Goal: Task Accomplishment & Management: Complete application form

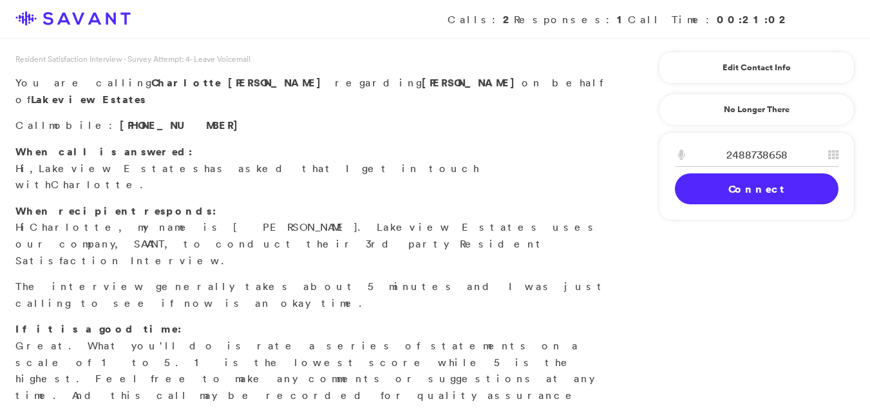
click at [692, 198] on link "Connect" at bounding box center [757, 188] width 164 height 31
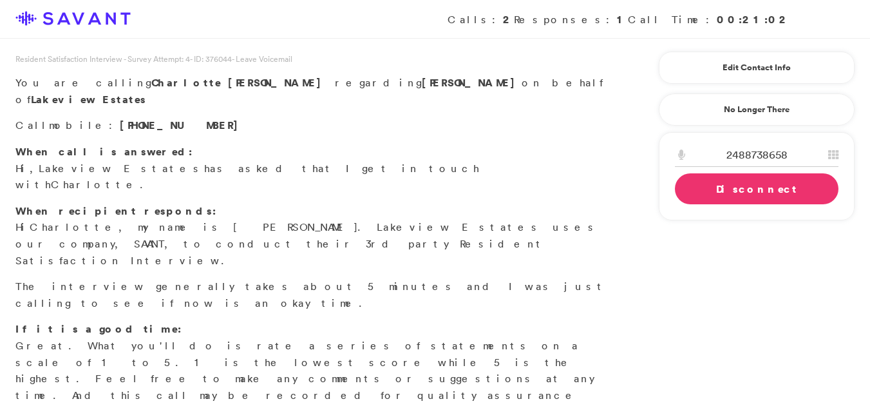
click at [692, 198] on link "Disconnect" at bounding box center [757, 188] width 164 height 31
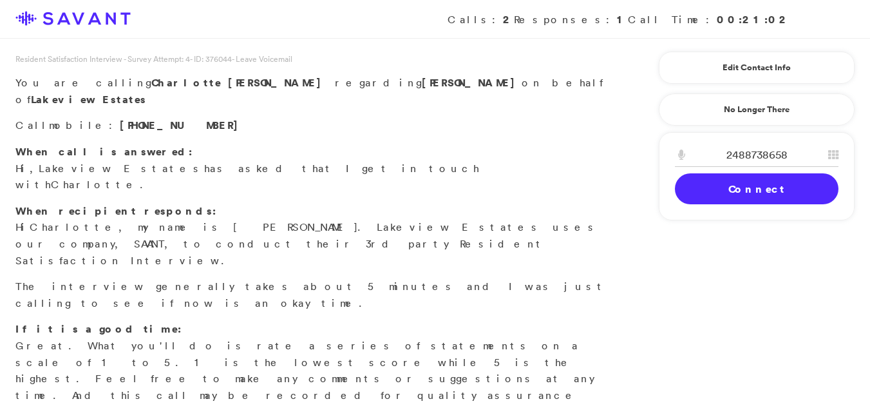
click at [691, 197] on link "Connect" at bounding box center [757, 188] width 164 height 31
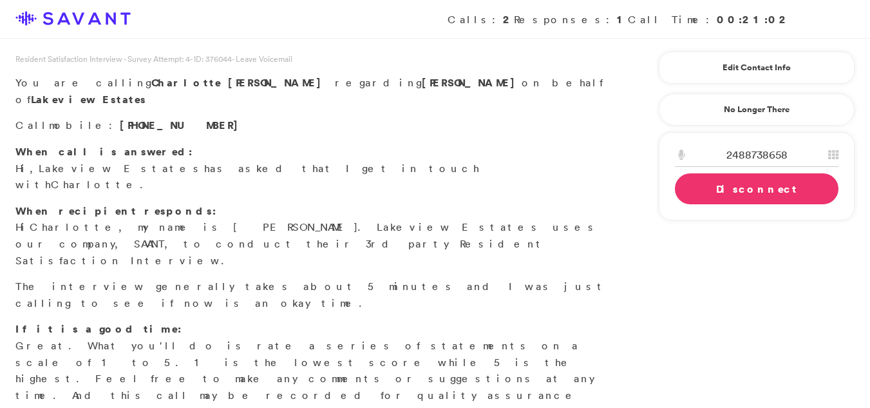
click at [722, 191] on link "Disconnect" at bounding box center [757, 188] width 164 height 31
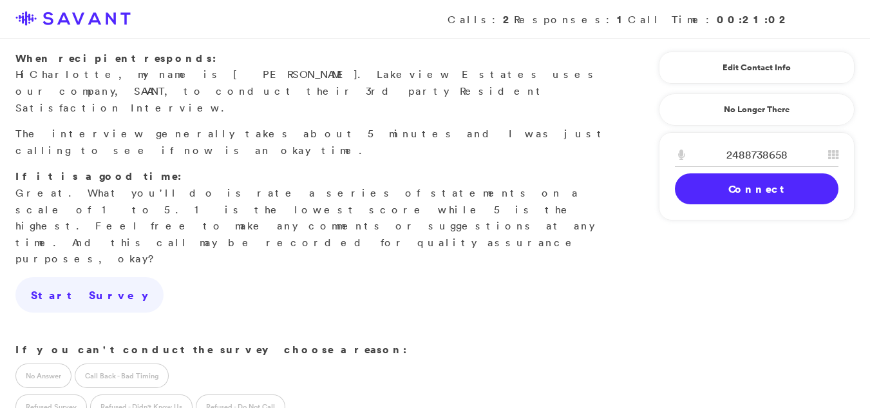
scroll to position [177, 0]
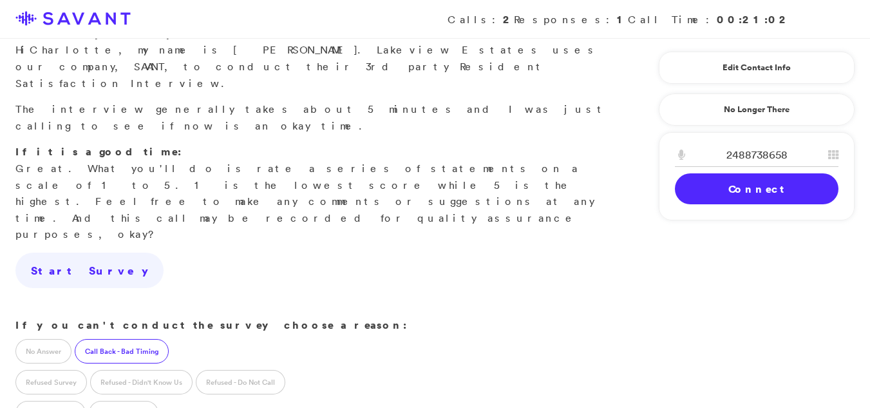
click at [129, 339] on label "Call Back - Bad Timing" at bounding box center [122, 351] width 94 height 24
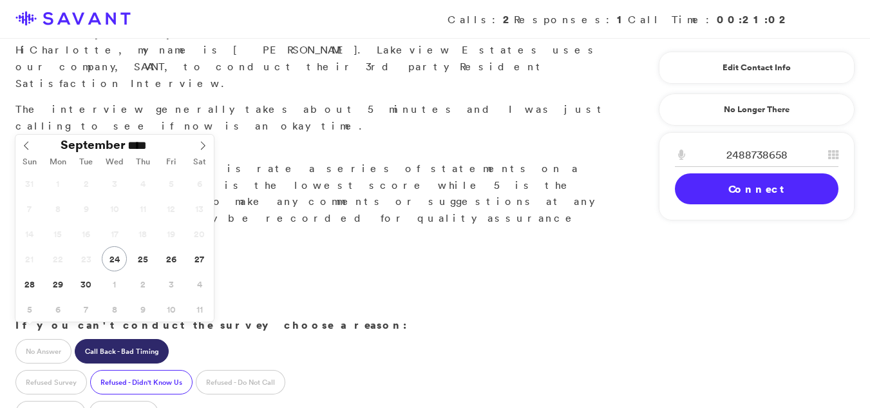
type input "**********"
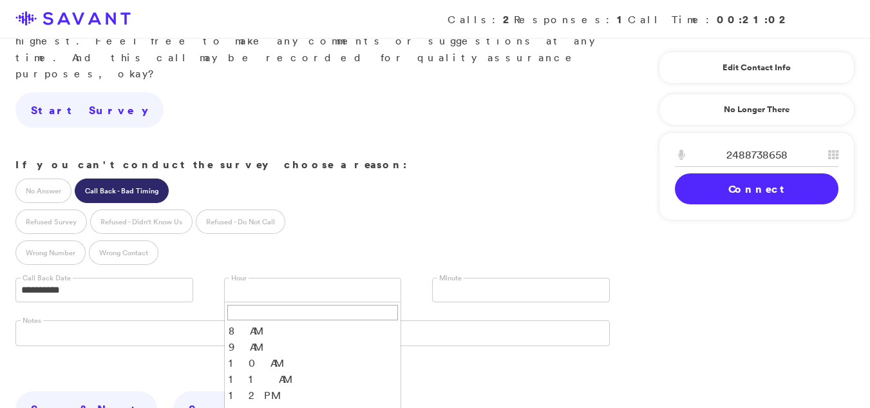
scroll to position [6, 0]
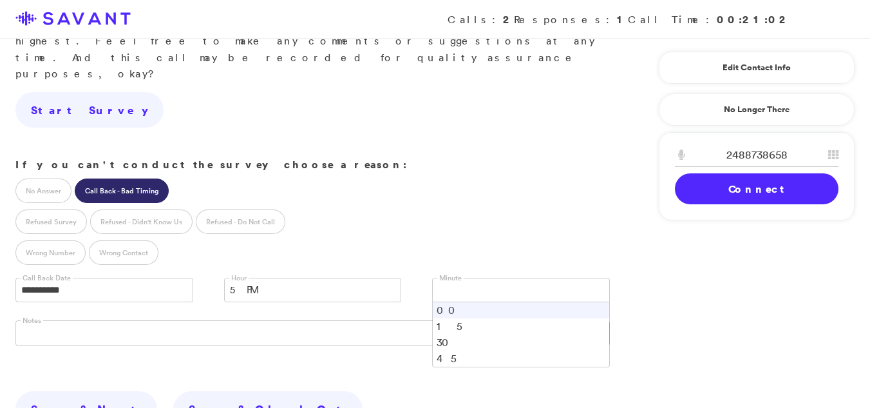
click at [486, 278] on link at bounding box center [521, 290] width 178 height 24
click at [453, 302] on li "00" at bounding box center [521, 310] width 177 height 16
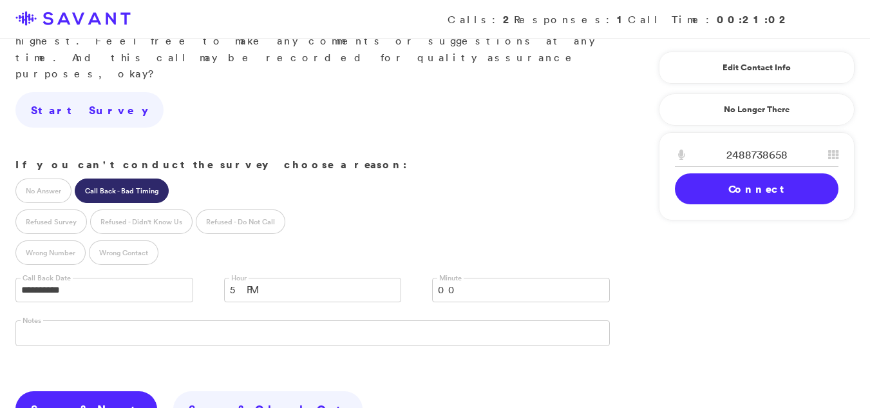
click at [68, 391] on link "Save & Next" at bounding box center [86, 409] width 142 height 36
